Goal: Transaction & Acquisition: Purchase product/service

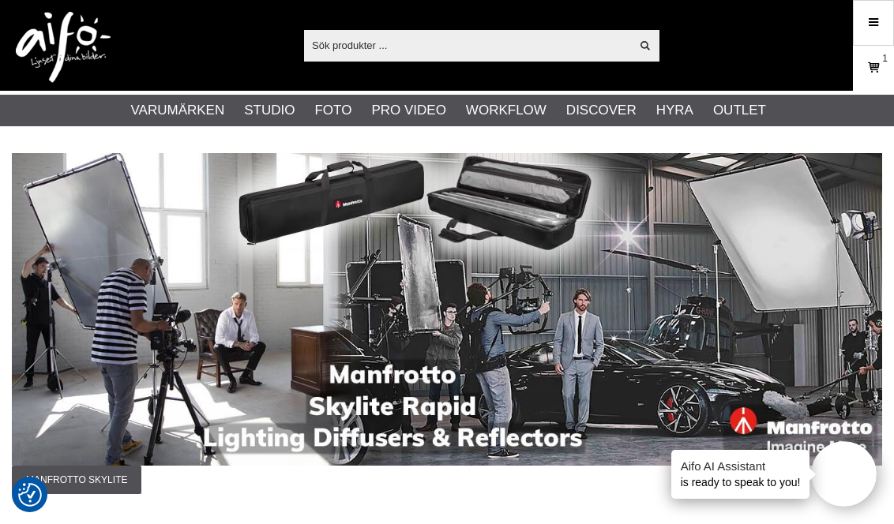
click at [871, 60] on icon at bounding box center [873, 67] width 16 height 17
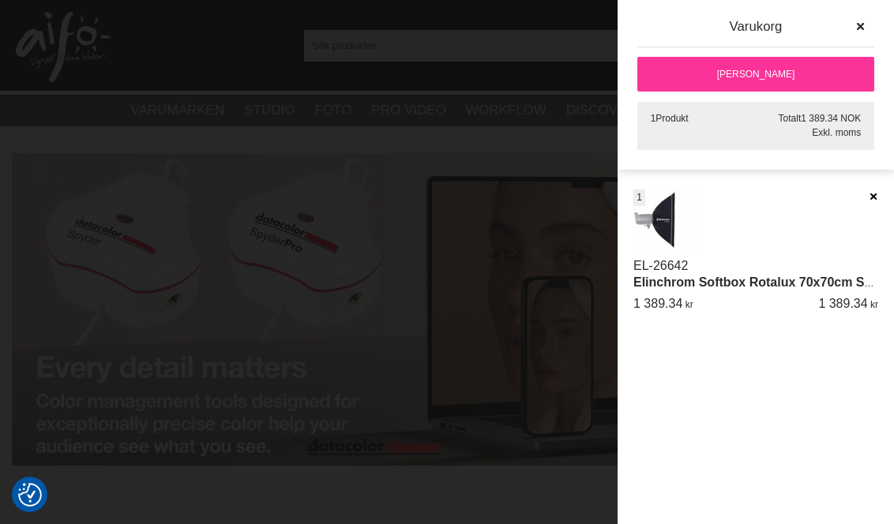
click at [870, 193] on icon at bounding box center [873, 196] width 10 height 11
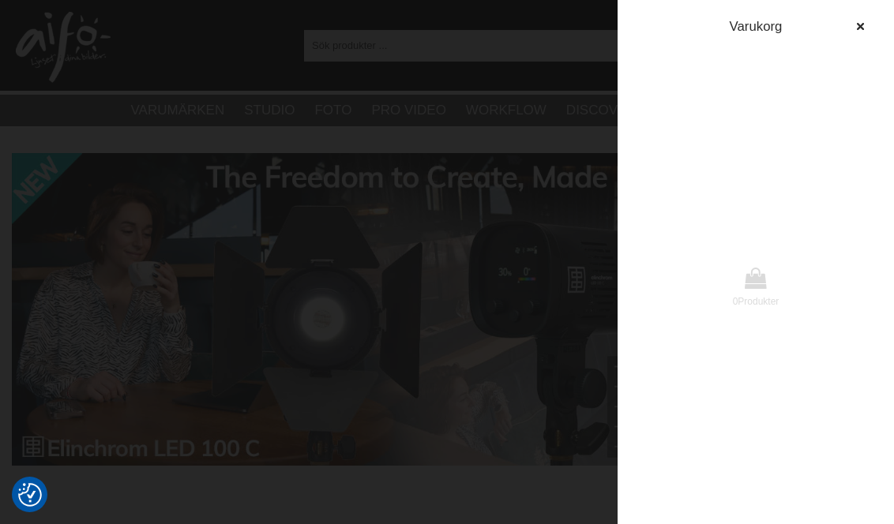
click at [551, 31] on div at bounding box center [447, 262] width 894 height 524
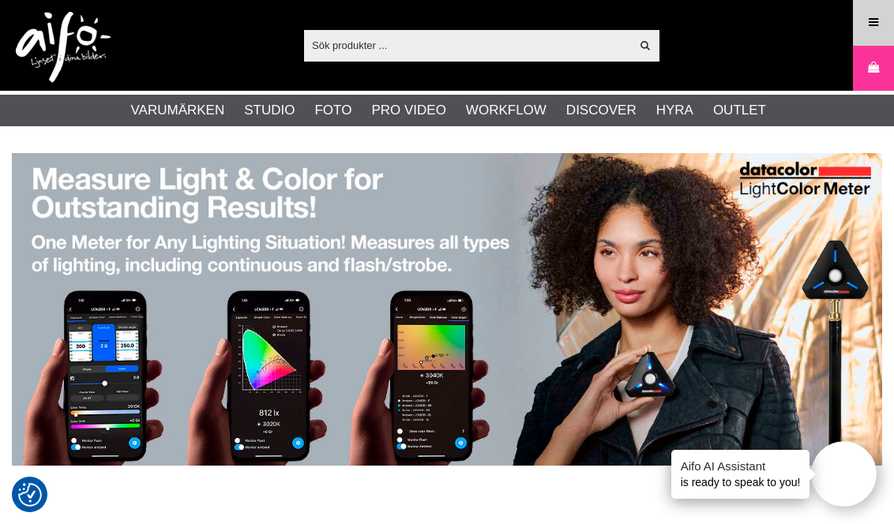
click at [870, 21] on icon at bounding box center [873, 22] width 14 height 17
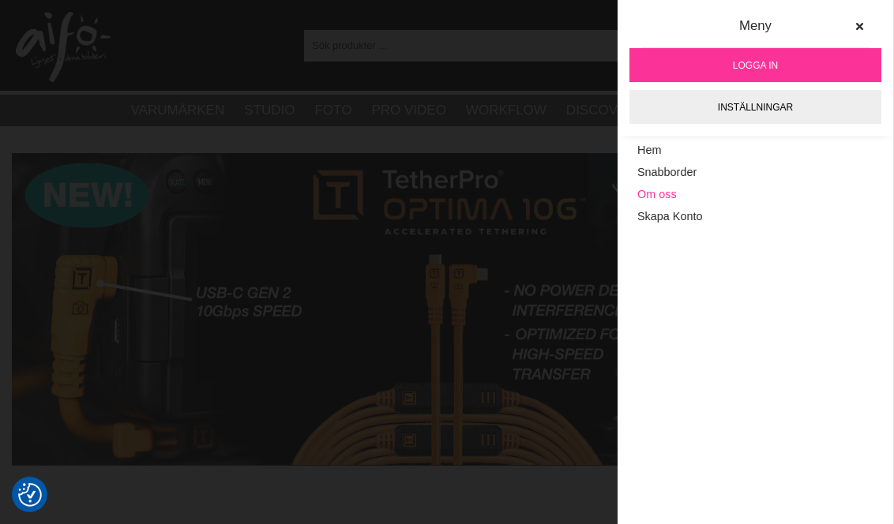
click at [665, 190] on link "Om oss" at bounding box center [755, 195] width 236 height 22
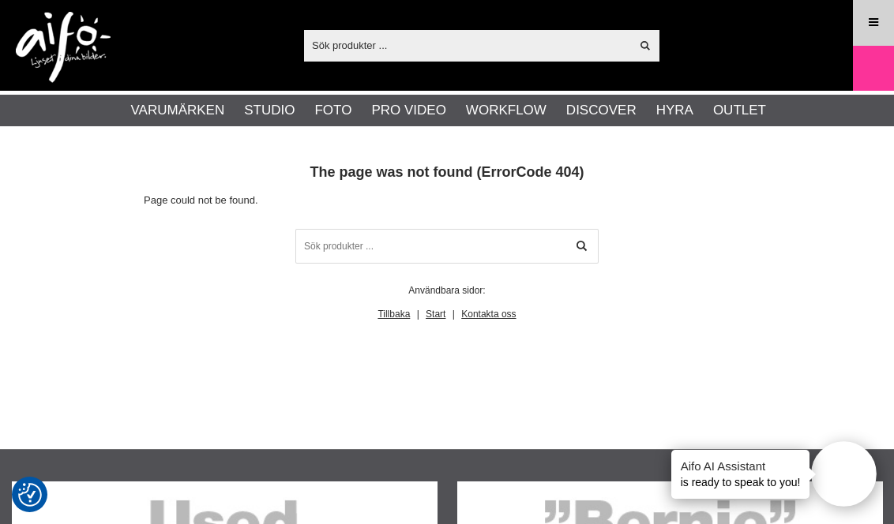
click at [868, 19] on icon at bounding box center [873, 22] width 14 height 17
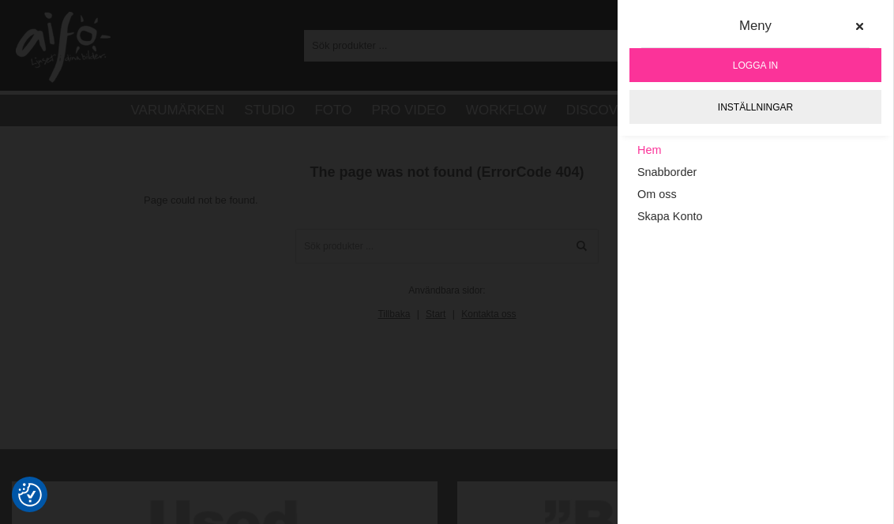
click at [655, 151] on link "Hem" at bounding box center [755, 151] width 236 height 22
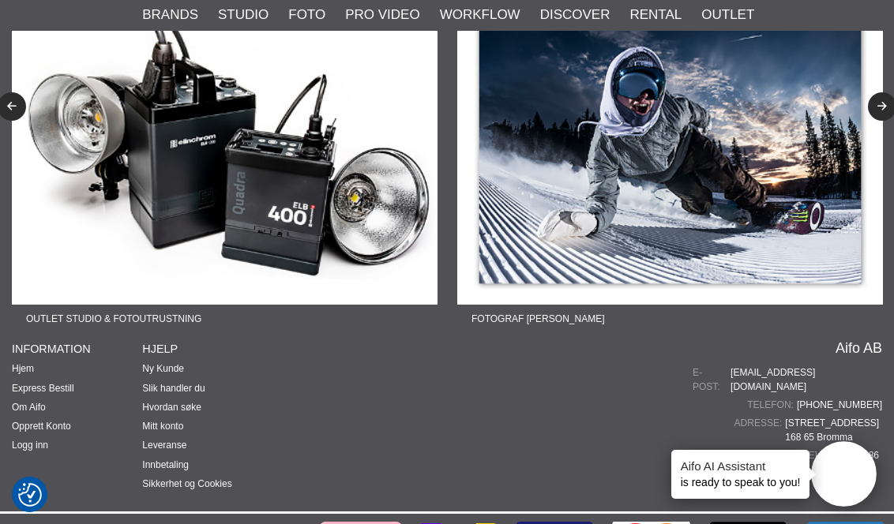
scroll to position [3906, 0]
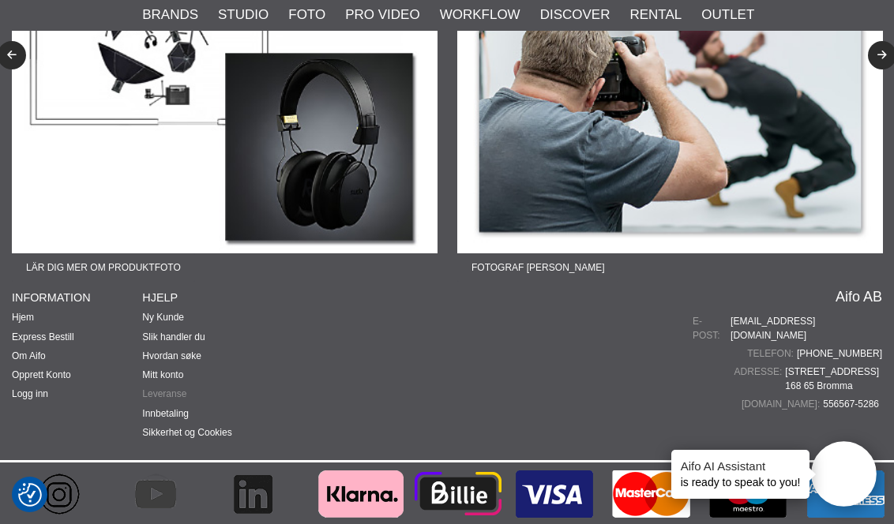
click at [178, 395] on link "Leveranse" at bounding box center [164, 393] width 44 height 11
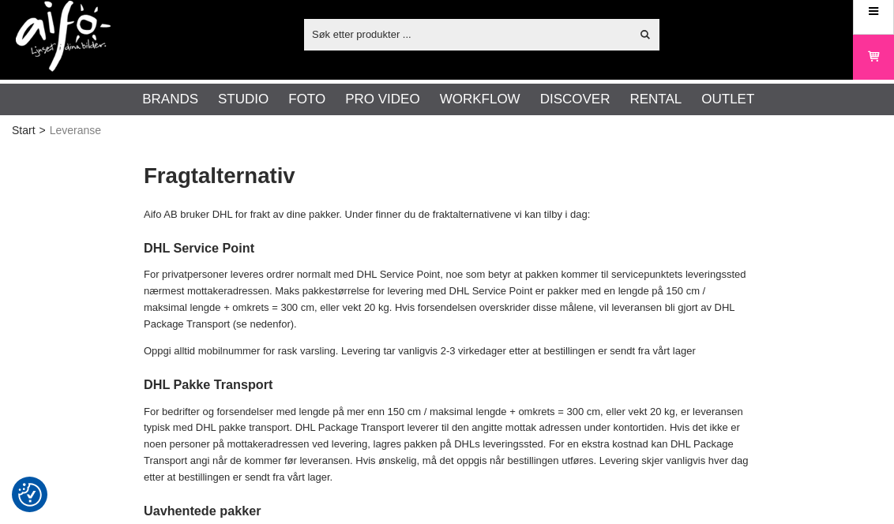
checkbox input "true"
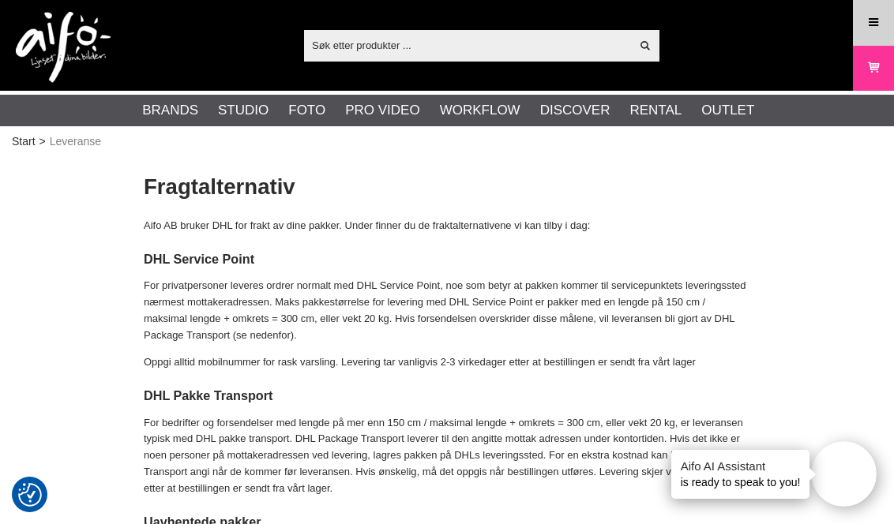
click at [872, 23] on icon at bounding box center [873, 22] width 14 height 17
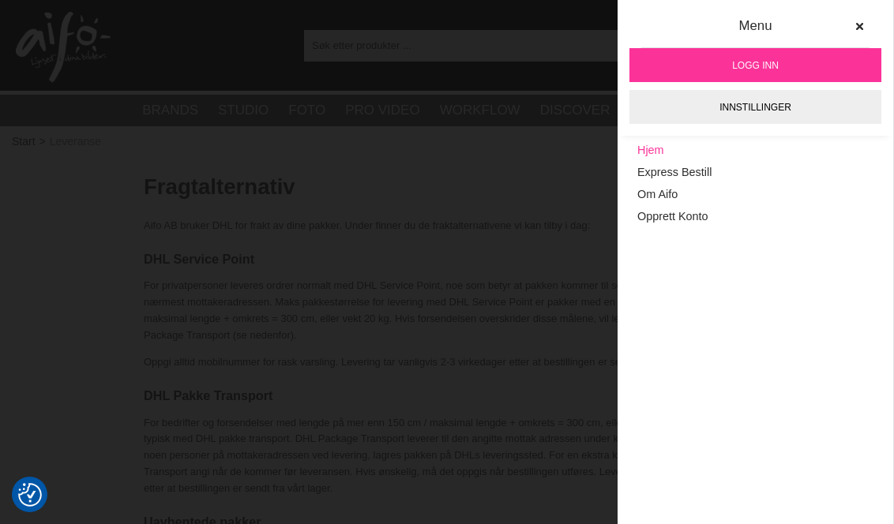
click at [664, 148] on link "Hjem" at bounding box center [755, 151] width 236 height 22
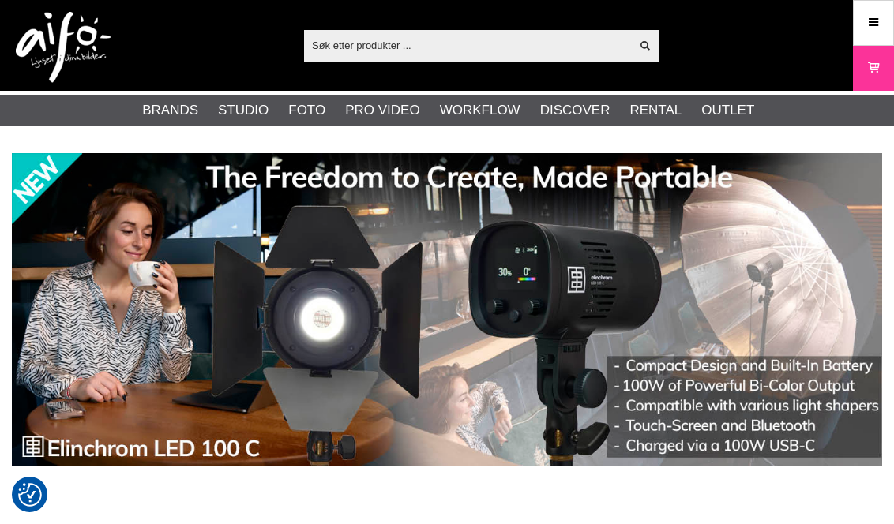
checkbox input "true"
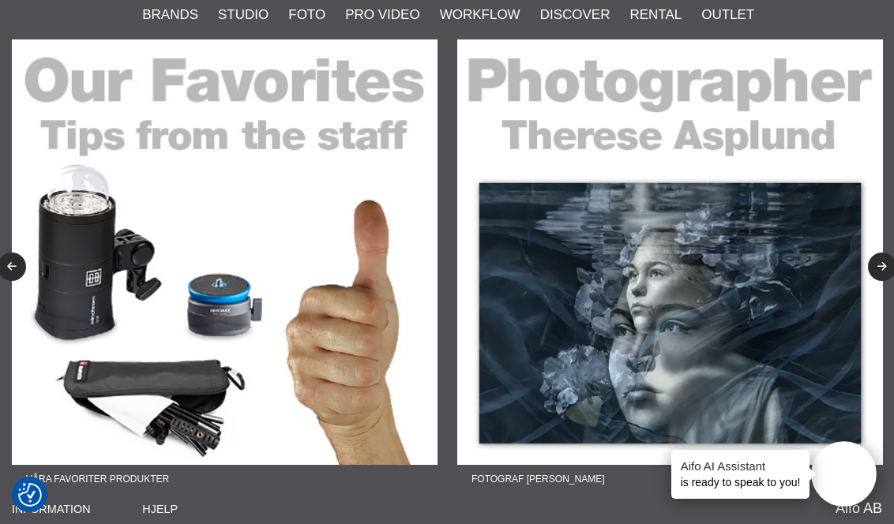
scroll to position [3906, 0]
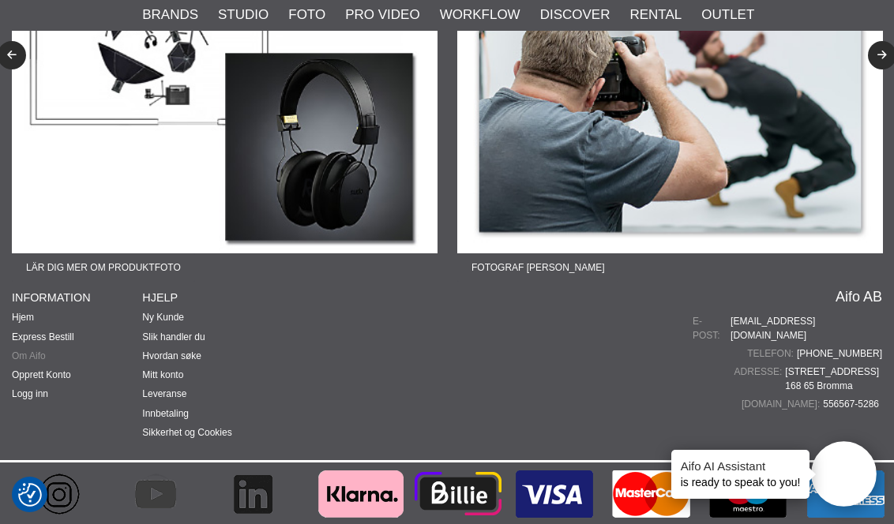
click at [32, 352] on link "Om Aifo" at bounding box center [29, 356] width 34 height 11
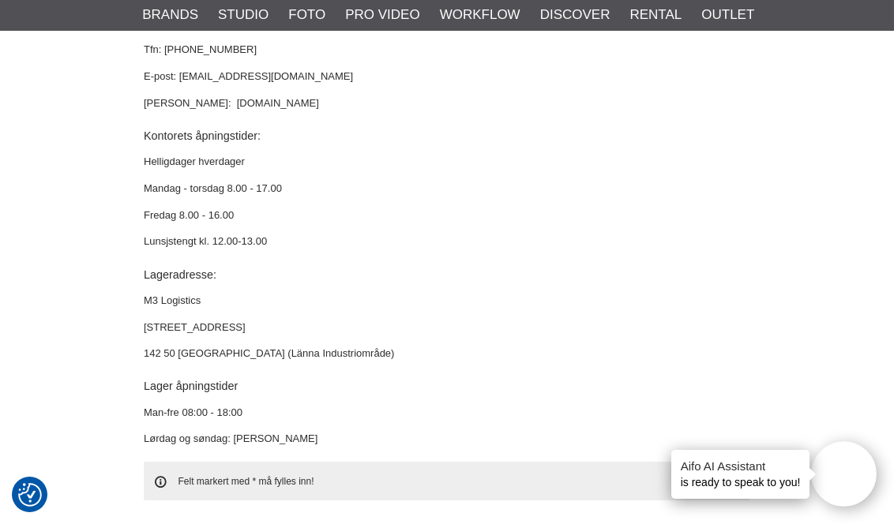
scroll to position [4388, 0]
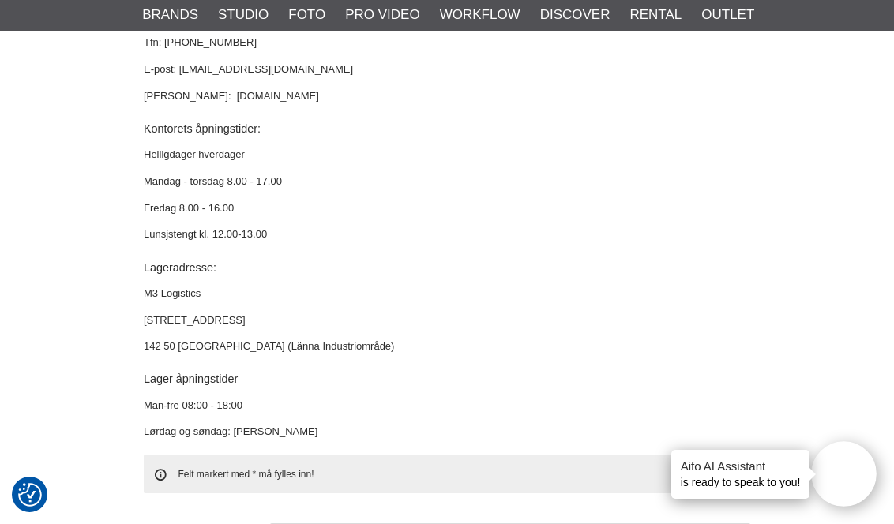
drag, startPoint x: 144, startPoint y: 323, endPoint x: 236, endPoint y: 318, distance: 92.5
click at [236, 318] on p "Speditionsvägen 22" at bounding box center [447, 321] width 606 height 17
copy p "Speditionsvägen 22"
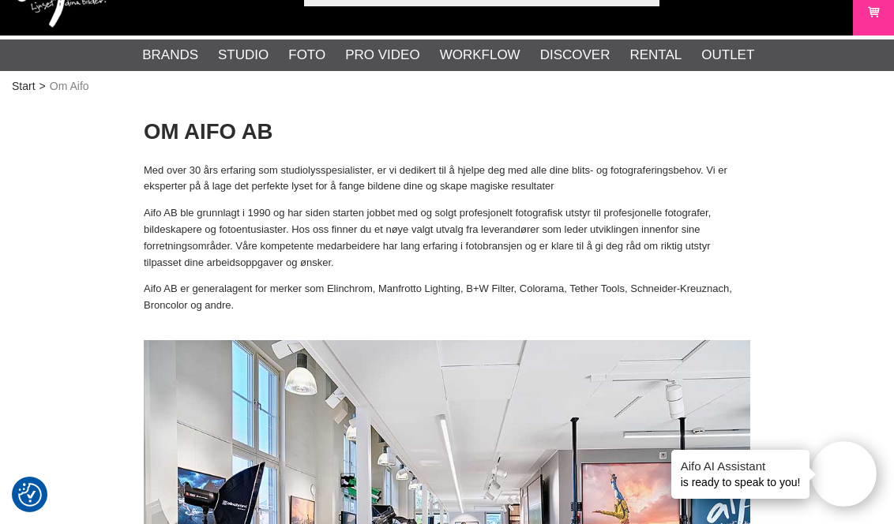
scroll to position [0, 0]
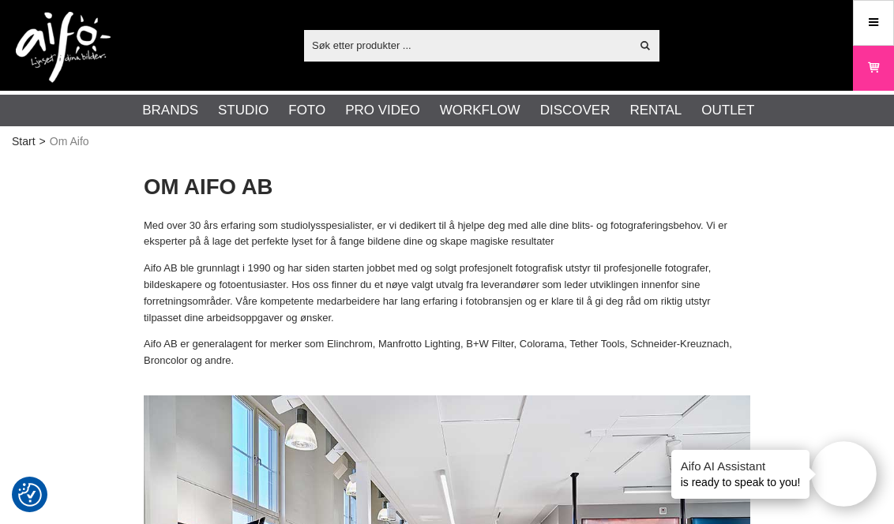
click at [382, 49] on input "text" at bounding box center [467, 45] width 326 height 24
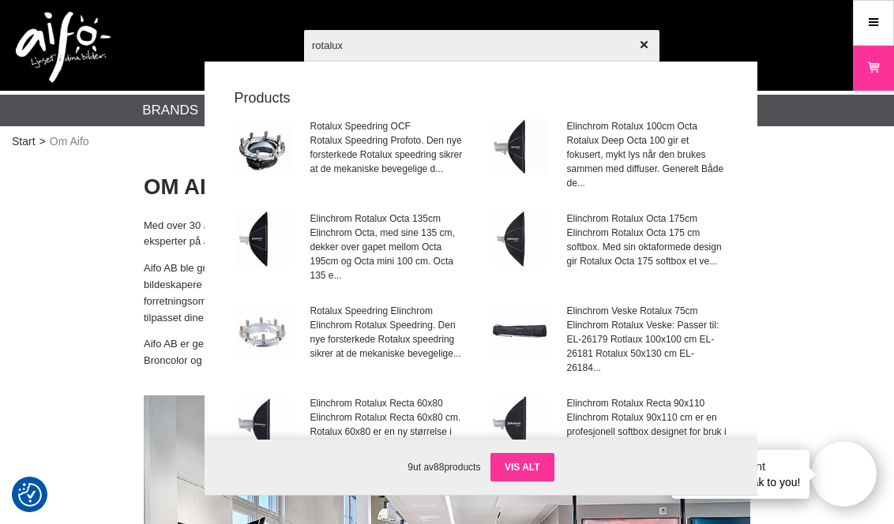
type input "rotalux"
click at [535, 465] on link "Vis alt" at bounding box center [522, 467] width 64 height 28
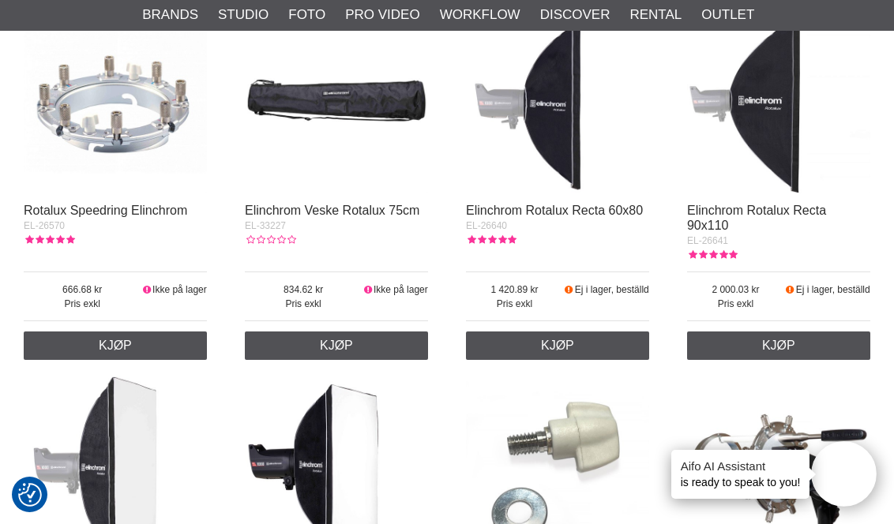
scroll to position [718, 0]
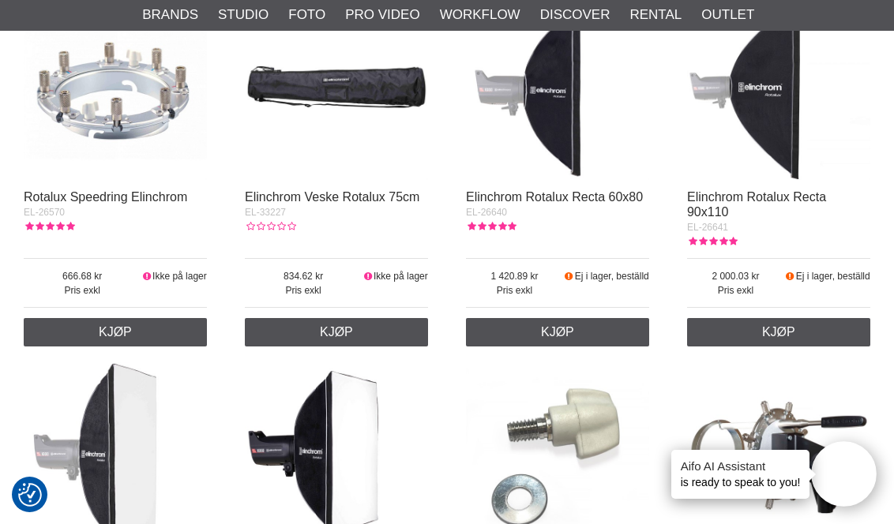
click at [133, 122] on img at bounding box center [115, 89] width 183 height 183
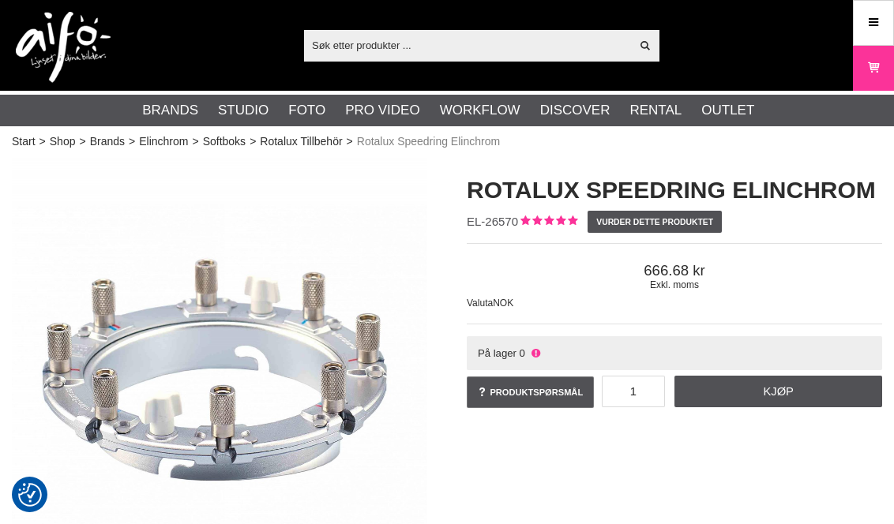
checkbox input "true"
